Goal: Task Accomplishment & Management: Manage account settings

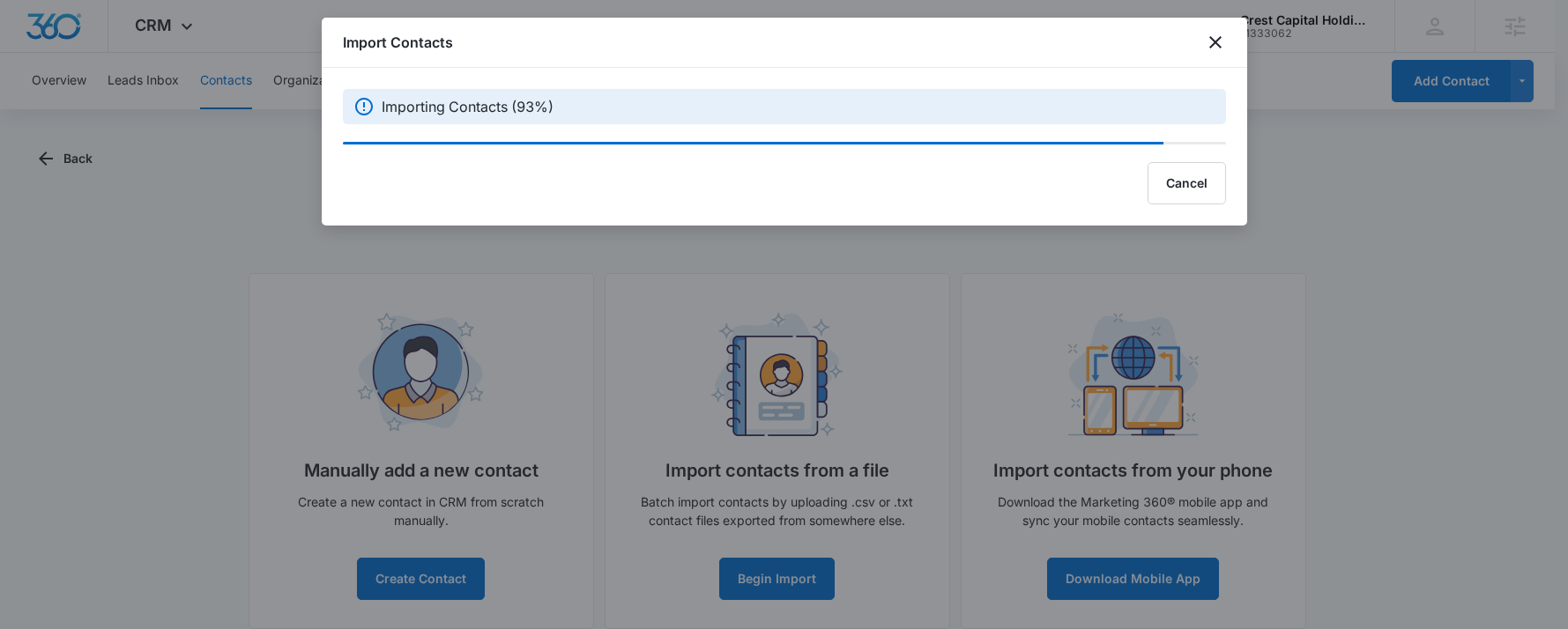
drag, startPoint x: 0, startPoint y: 0, endPoint x: 1496, endPoint y: 189, distance: 1507.9
click at [1496, 189] on div at bounding box center [784, 314] width 1568 height 629
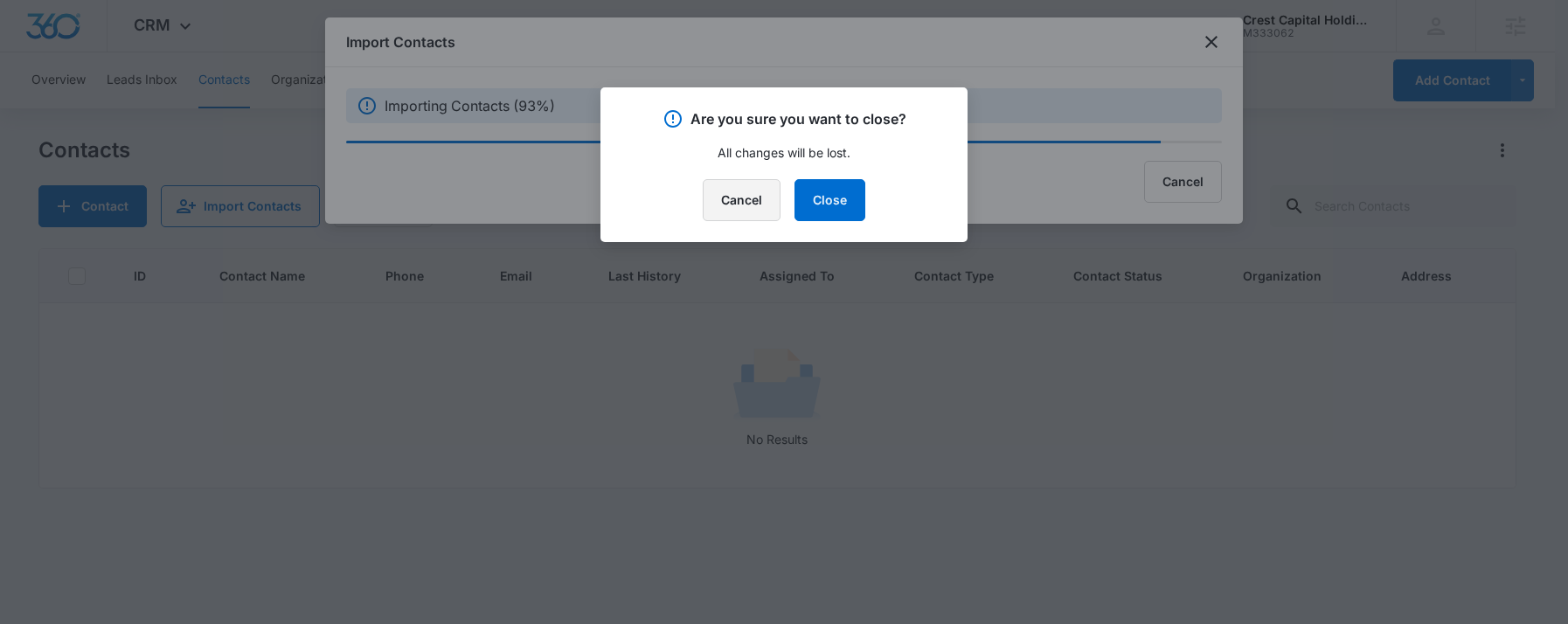
click at [719, 202] on button "Cancel" at bounding box center [742, 200] width 78 height 42
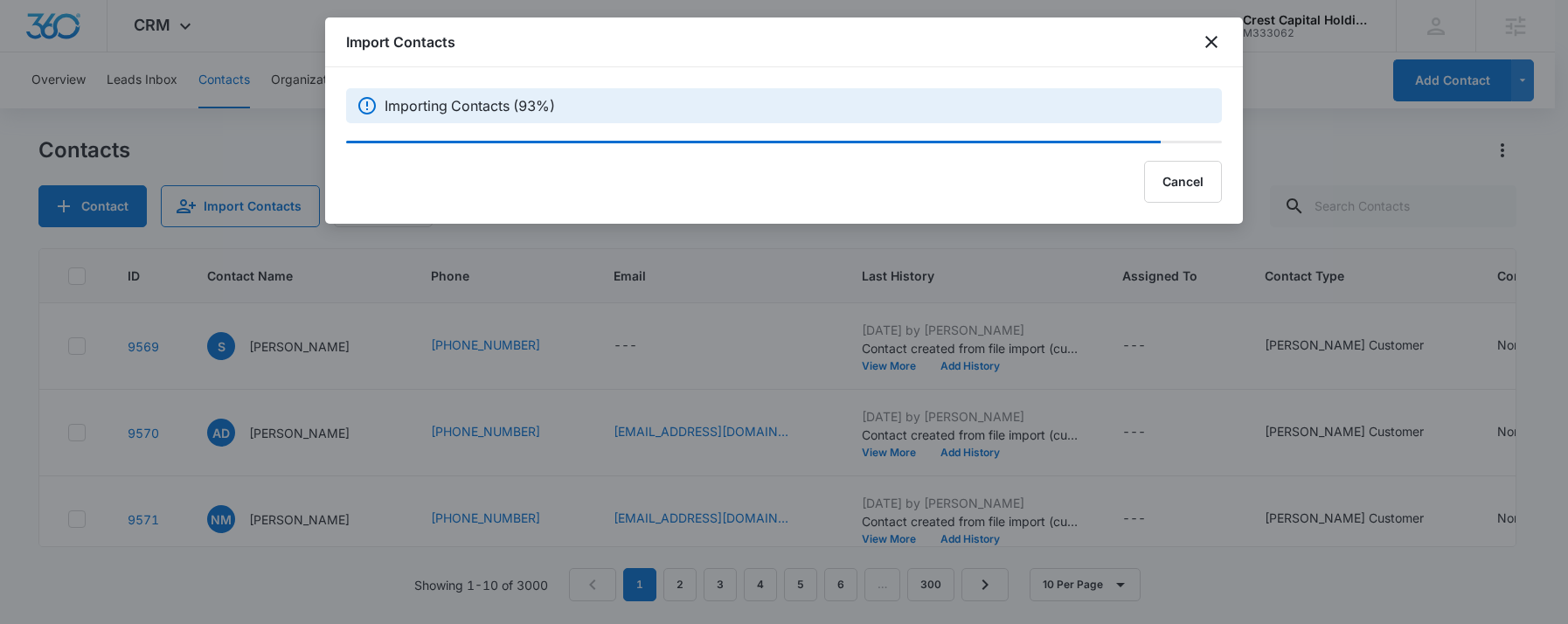
drag, startPoint x: 880, startPoint y: 47, endPoint x: 979, endPoint y: 46, distance: 99.0
click at [991, 47] on div "Import Contacts" at bounding box center [784, 43] width 918 height 50
click at [1169, 178] on button "Cancel" at bounding box center [1183, 181] width 78 height 42
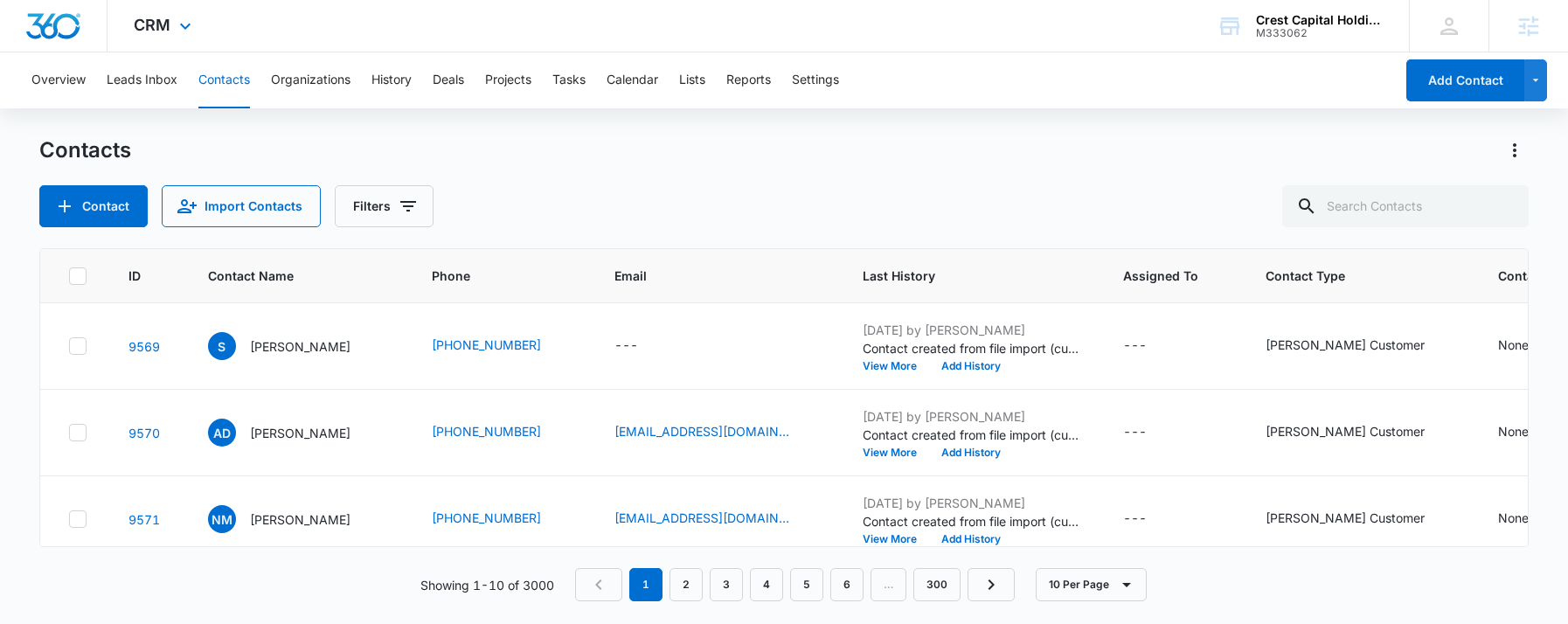
click at [79, 25] on img "Dashboard" at bounding box center [53, 26] width 56 height 26
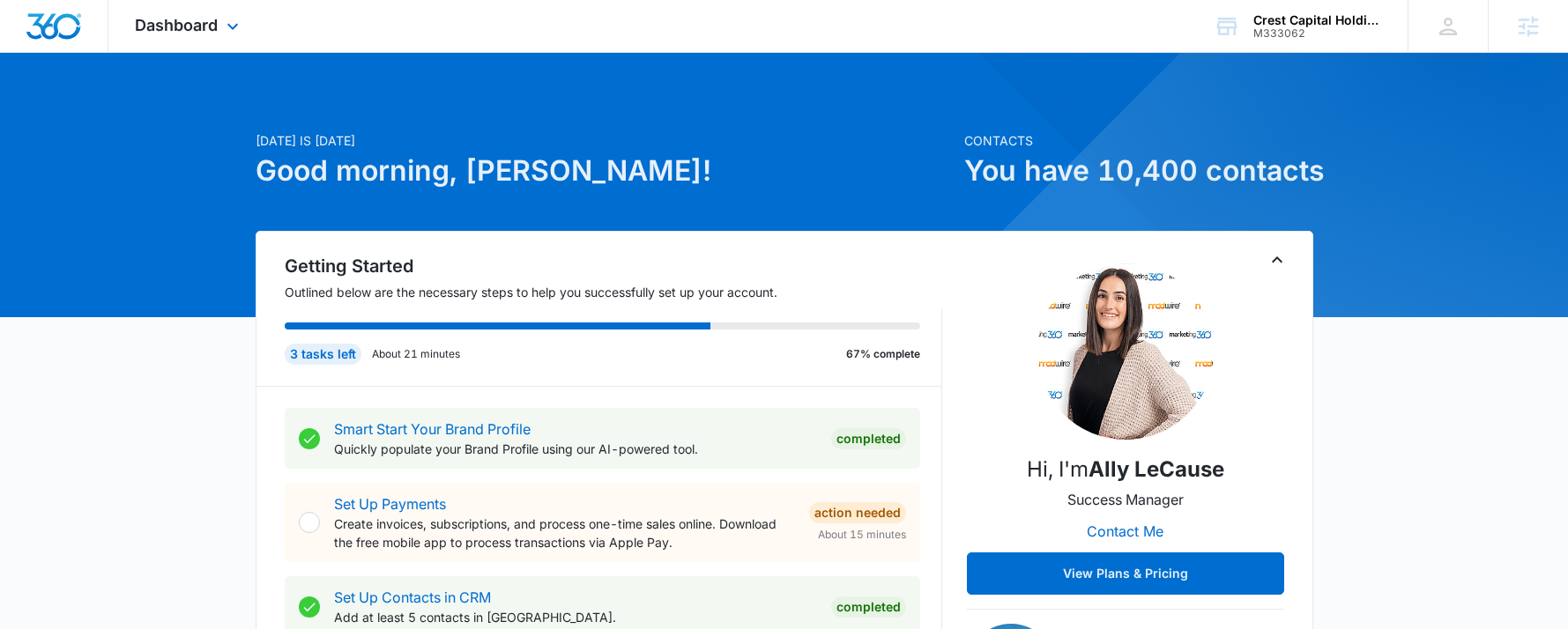
click at [187, 15] on div "Dashboard Apps Reputation CRM Email Social Content Ads Intelligence Files Brand…" at bounding box center [188, 26] width 161 height 52
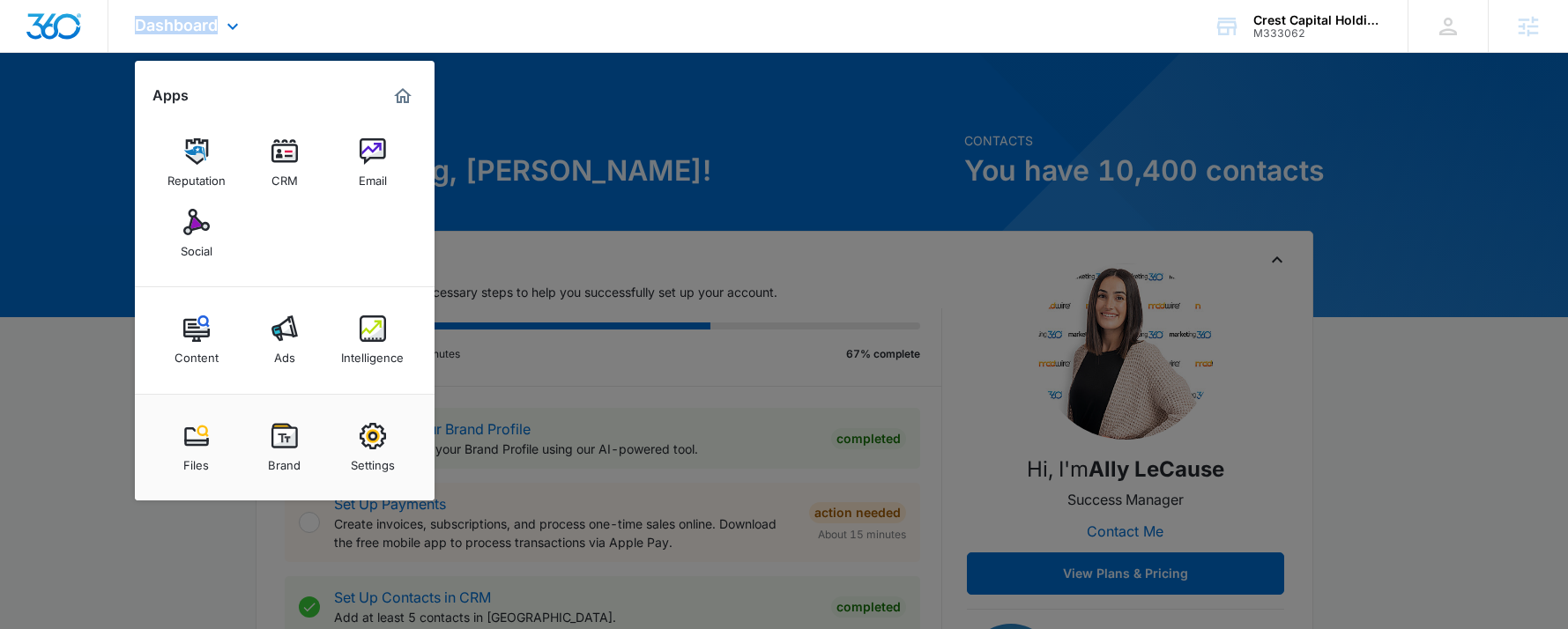
click at [187, 15] on div "Dashboard Apps Reputation CRM Email Social Content Ads Intelligence Files Brand…" at bounding box center [188, 26] width 161 height 52
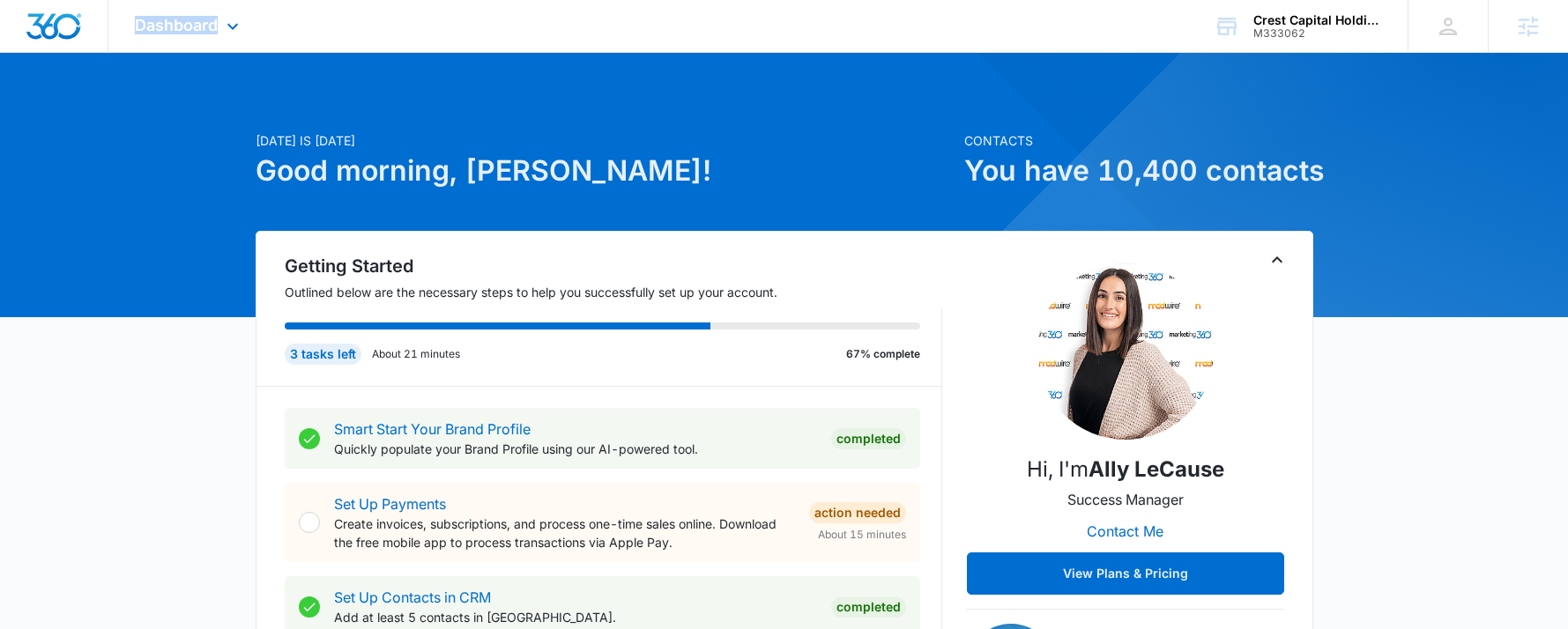
click at [133, 33] on div "Dashboard Apps Reputation CRM Email Social Content Ads Intelligence Files Brand…" at bounding box center [188, 26] width 161 height 52
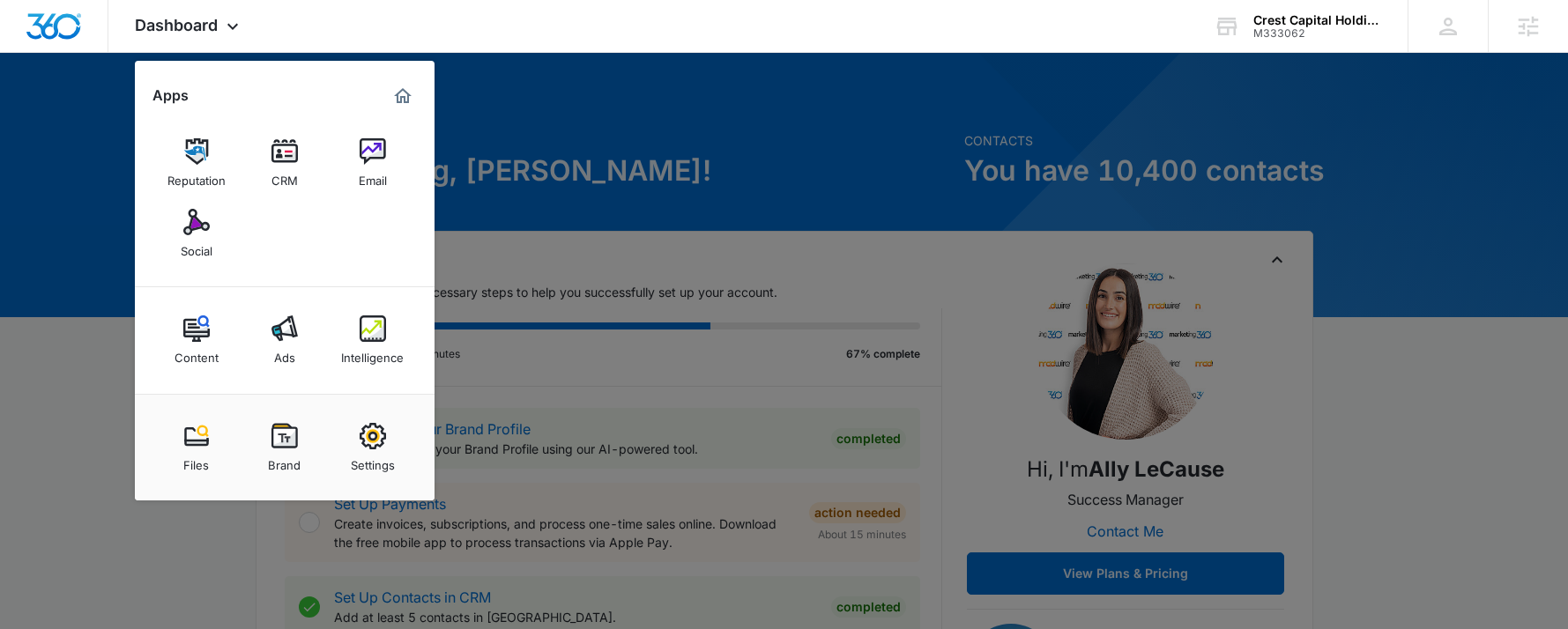
click at [366, 450] on div "Settings" at bounding box center [372, 460] width 44 height 23
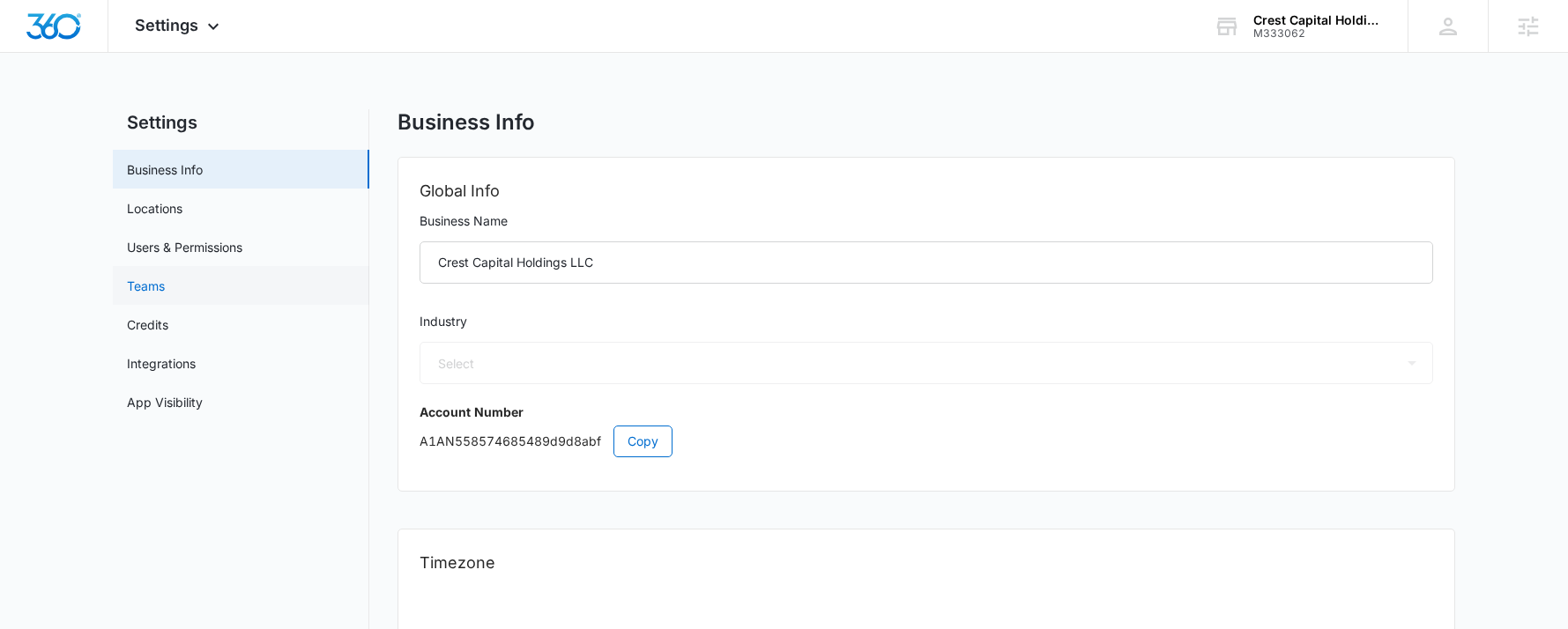
select select "11"
select select "US"
select select "America/Chicago"
click at [182, 209] on link "Locations" at bounding box center [155, 208] width 56 height 19
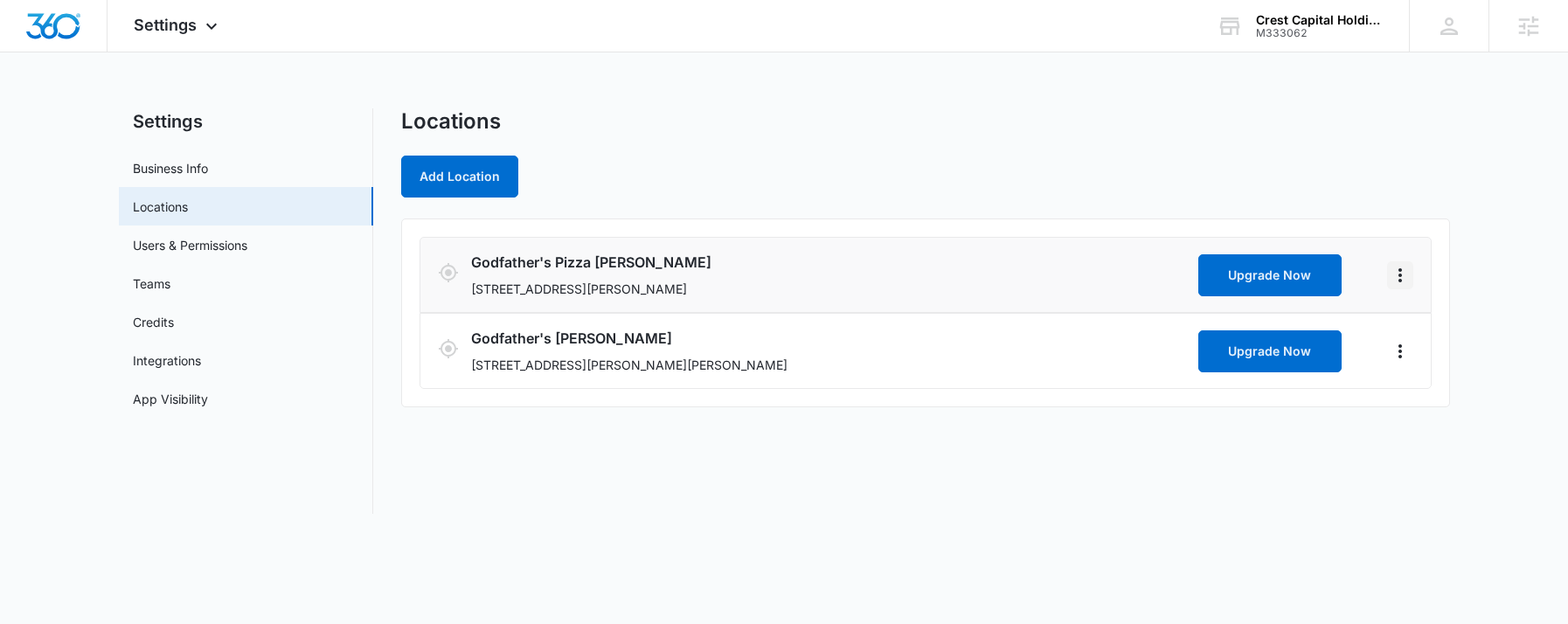
click at [1405, 272] on icon "Actions" at bounding box center [1399, 274] width 21 height 21
click at [1418, 324] on link "Edit" at bounding box center [1420, 324] width 21 height 15
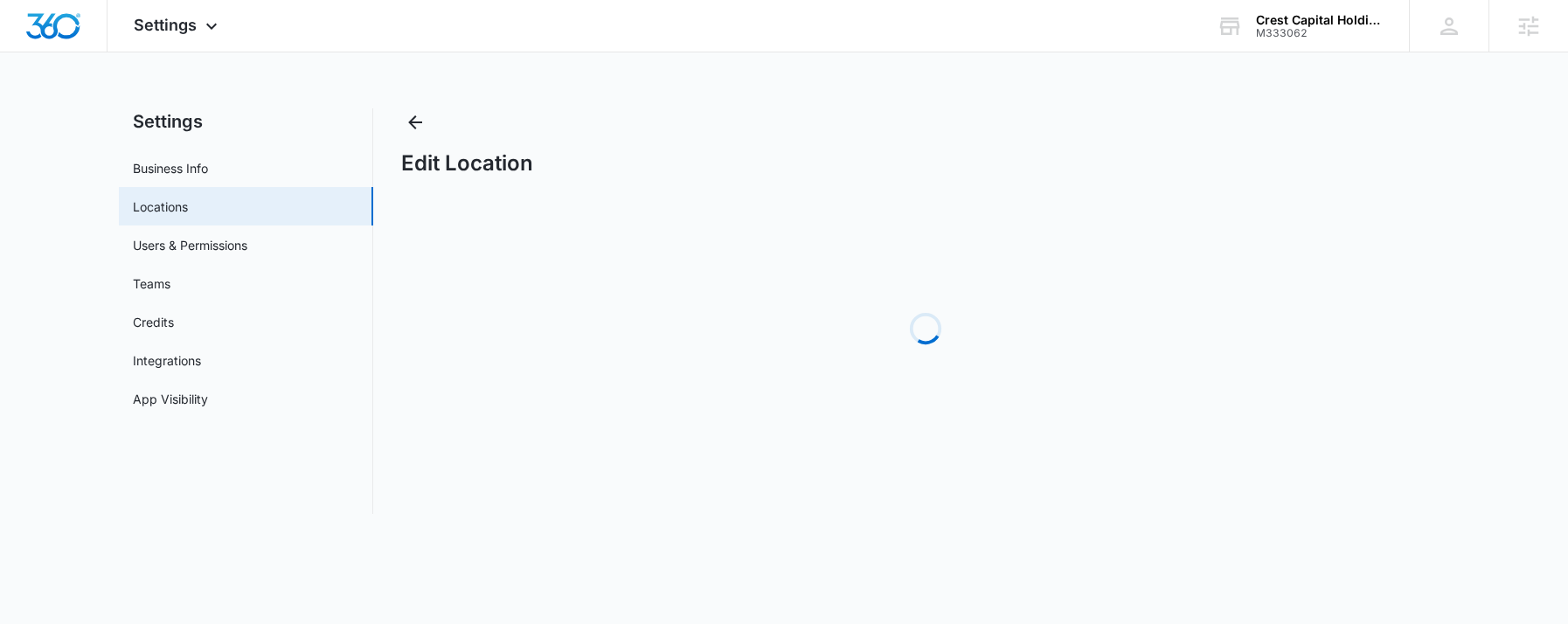
select select "[US_STATE]"
select select "2021"
